Goal: Information Seeking & Learning: Learn about a topic

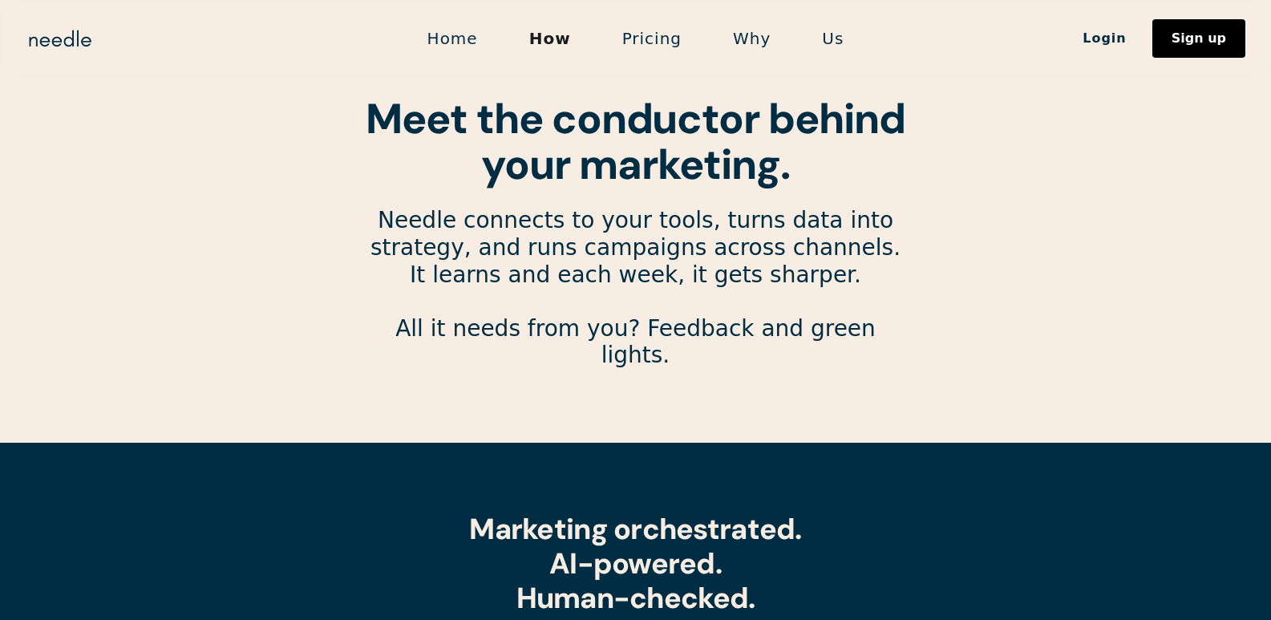
click at [665, 28] on link "Pricing" at bounding box center [652, 39] width 111 height 34
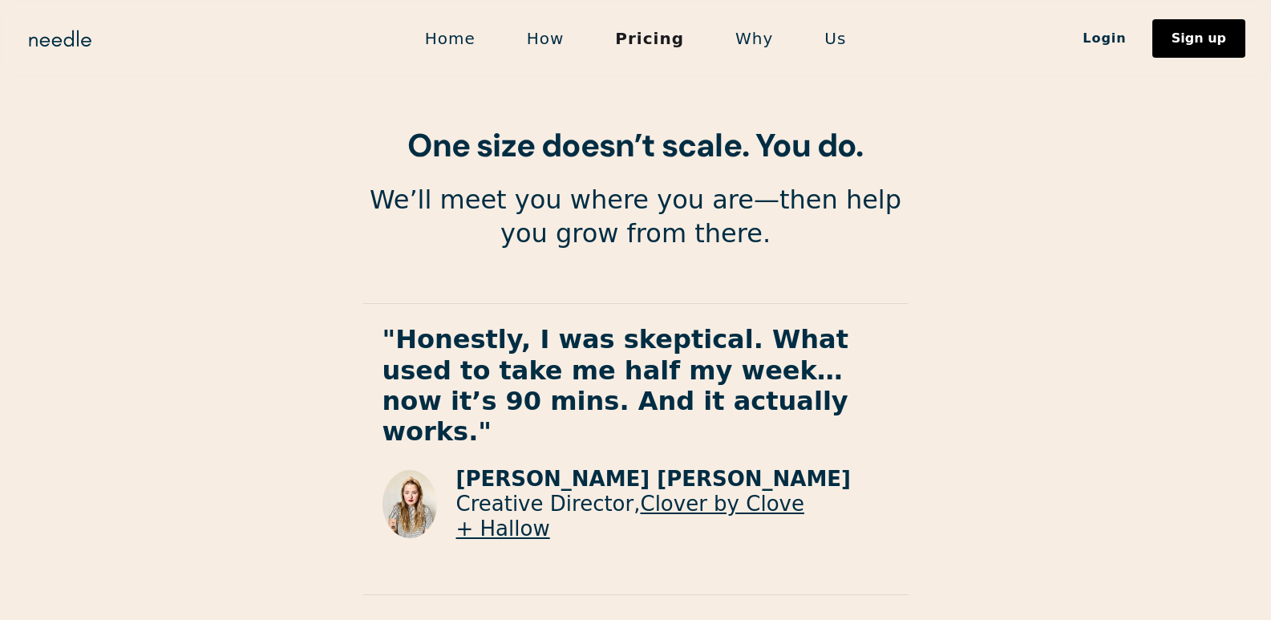
scroll to position [2932, 0]
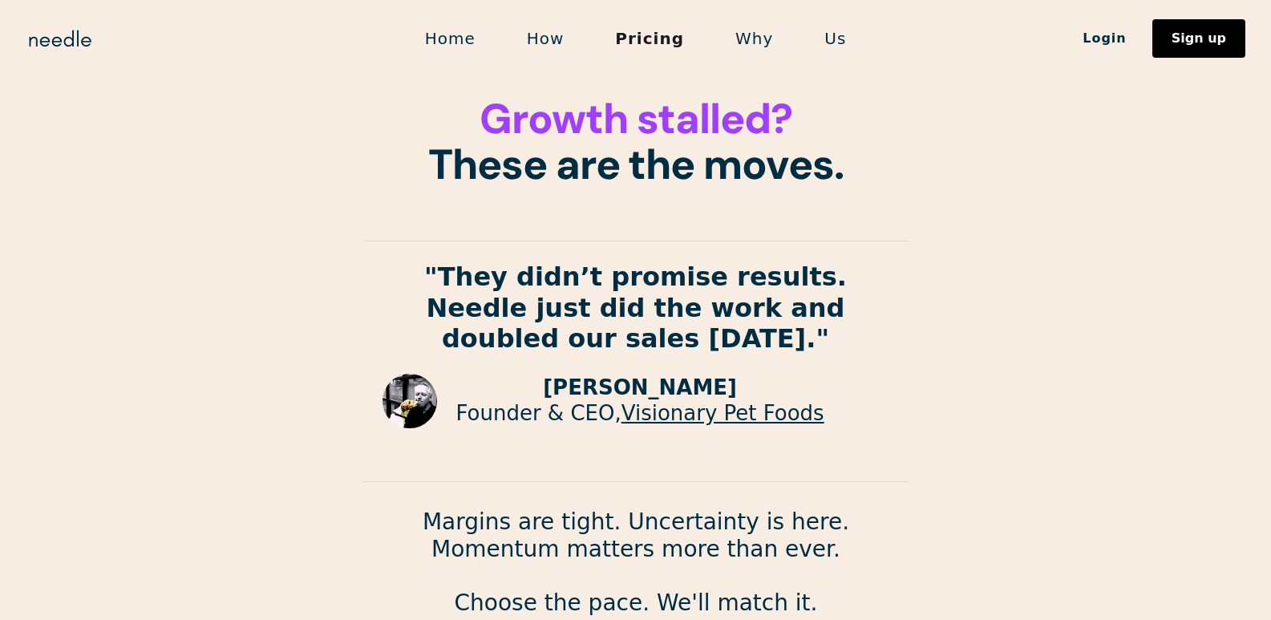
scroll to position [2914, 0]
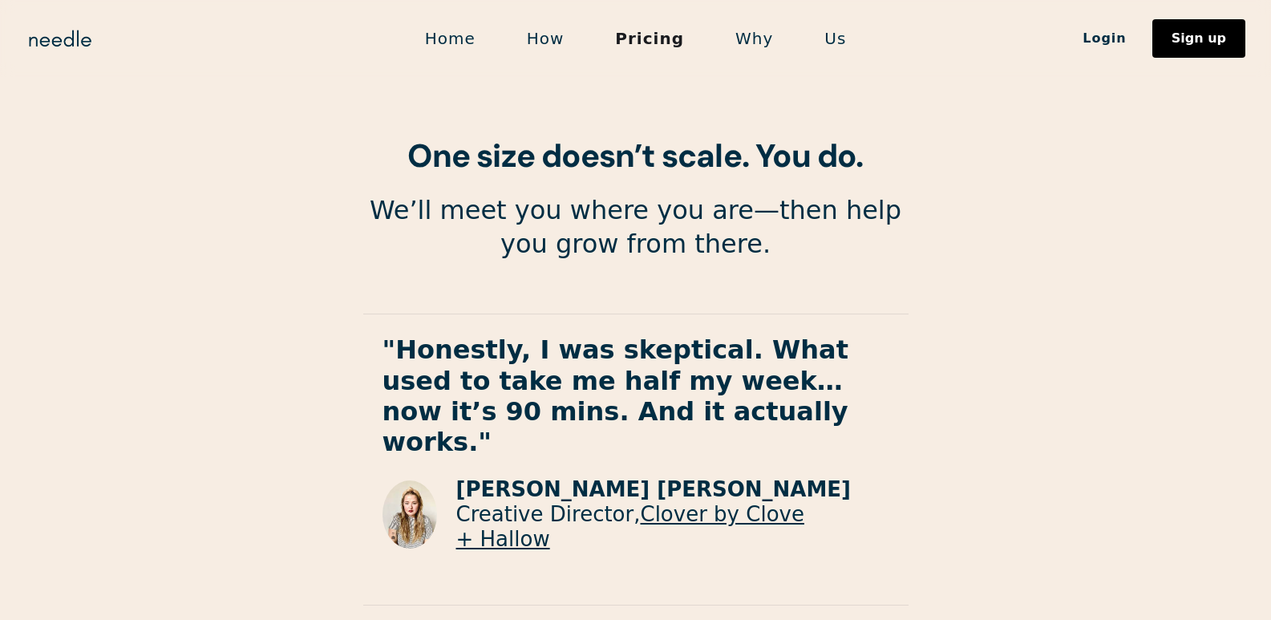
click at [753, 43] on link "Why" at bounding box center [754, 39] width 89 height 34
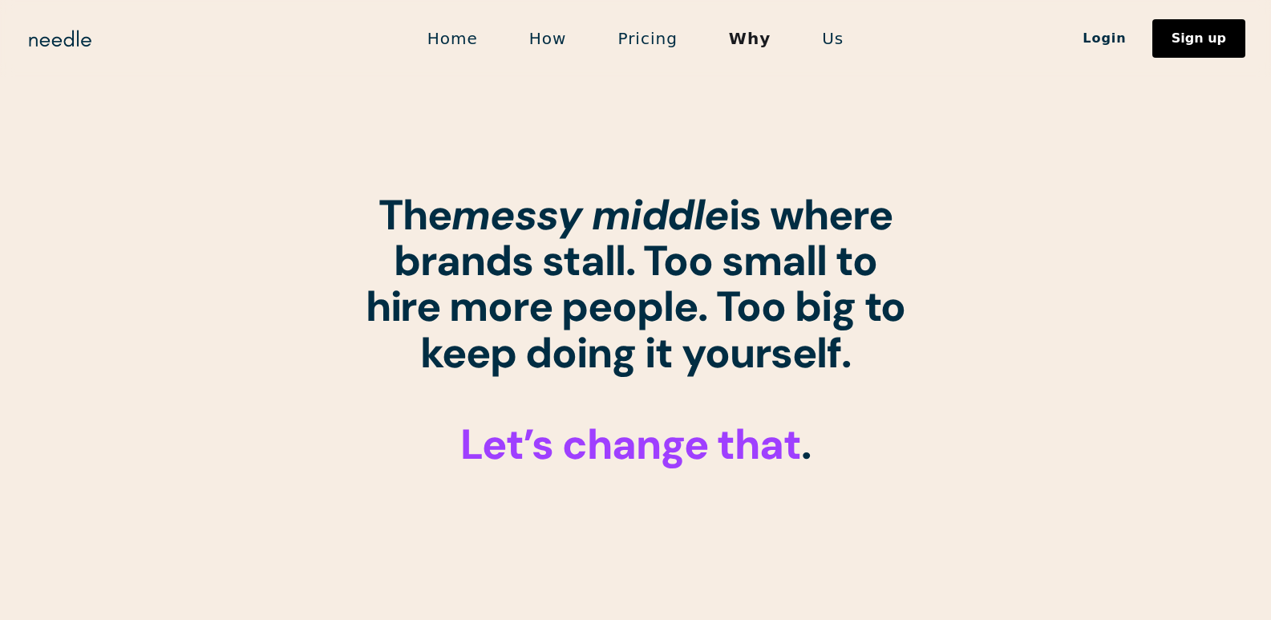
click at [824, 43] on link "Us" at bounding box center [832, 39] width 73 height 34
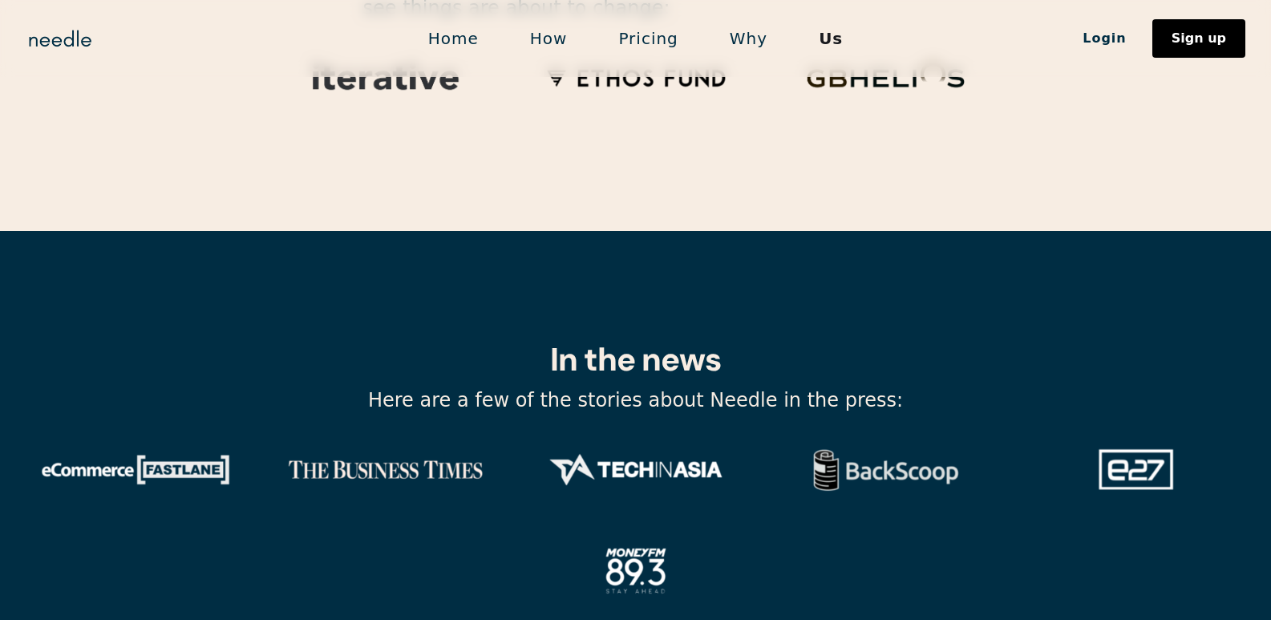
scroll to position [5437, 0]
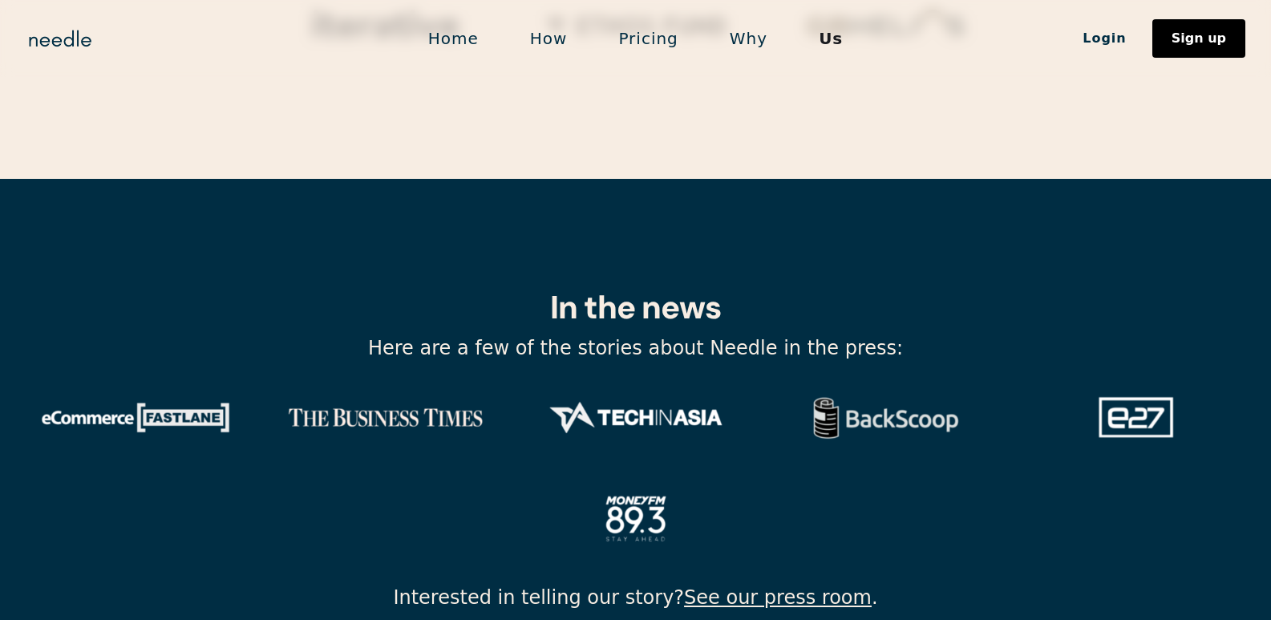
click at [1023, 270] on section "In the news Here are a few of the stories about Needle in the press: Interested…" at bounding box center [635, 443] width 1271 height 528
